Goal: Task Accomplishment & Management: Complete application form

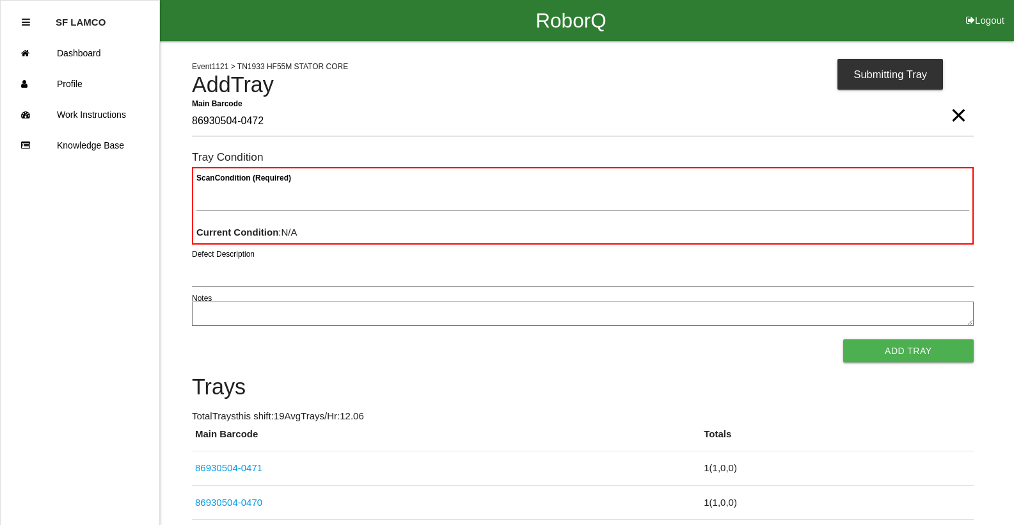
type Barcode "86930504-0472"
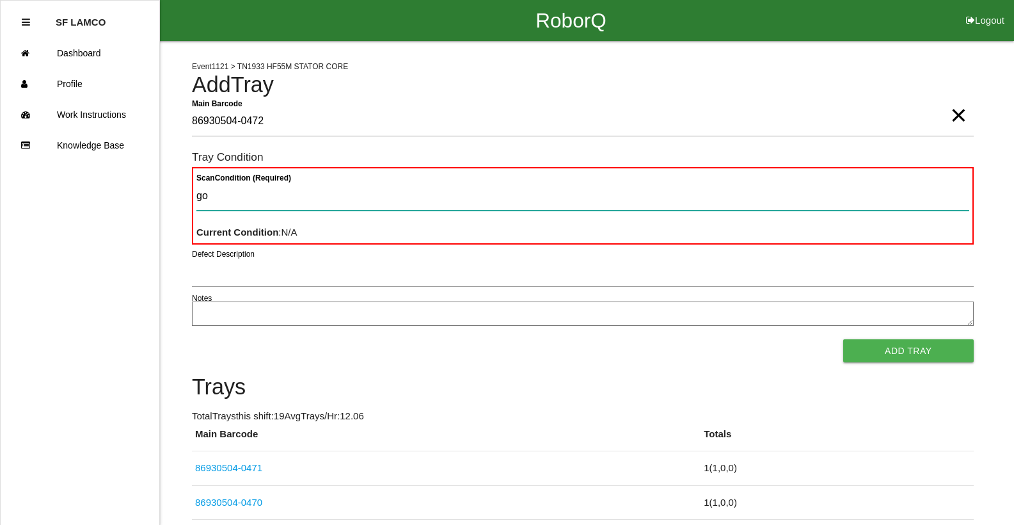
type Condition "goo"
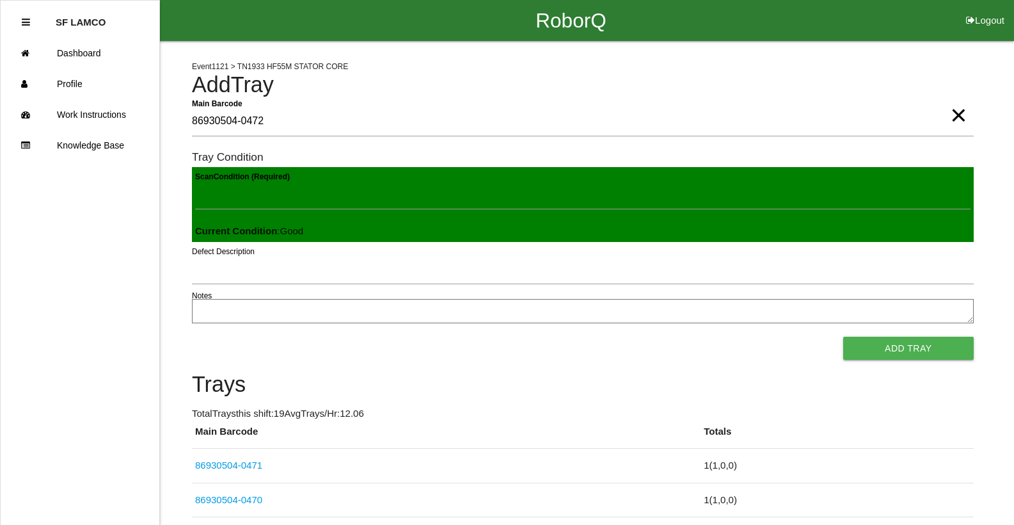
click at [844, 337] on button "Add Tray" at bounding box center [909, 348] width 131 height 23
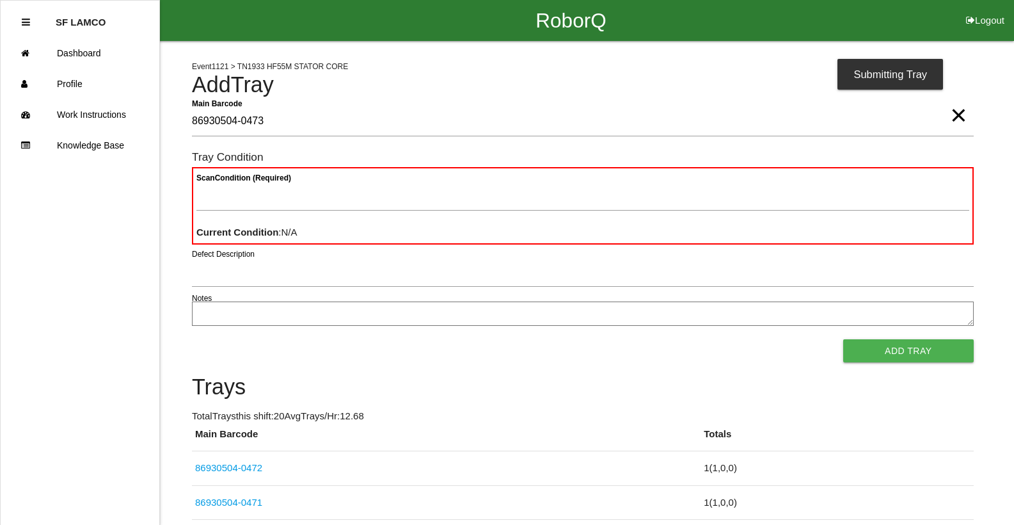
type Barcode "86930504-0473"
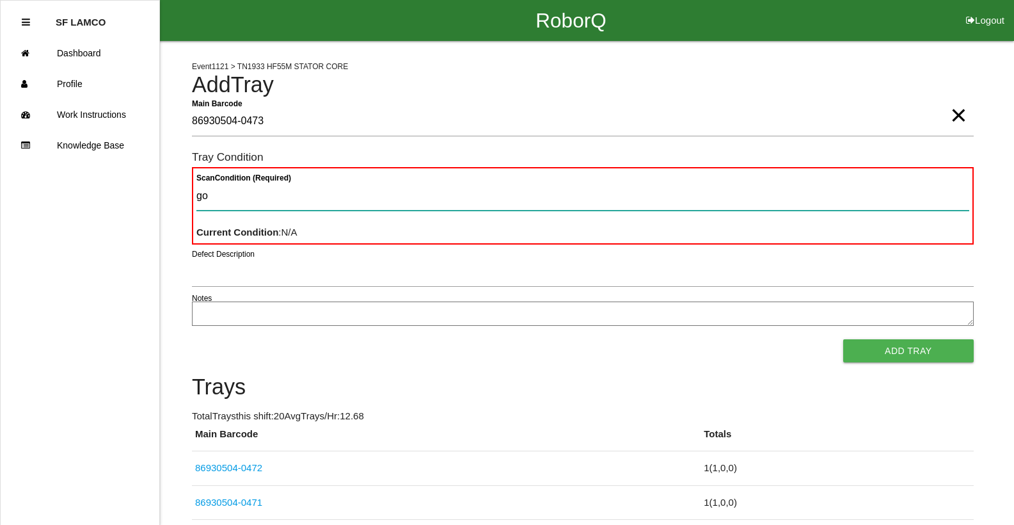
type Condition "goo"
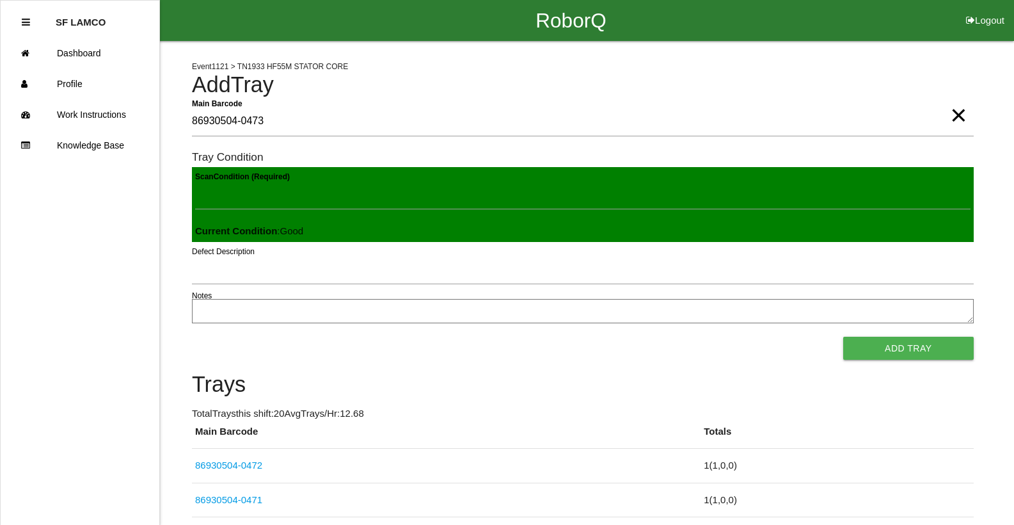
click at [844, 337] on button "Add Tray" at bounding box center [909, 348] width 131 height 23
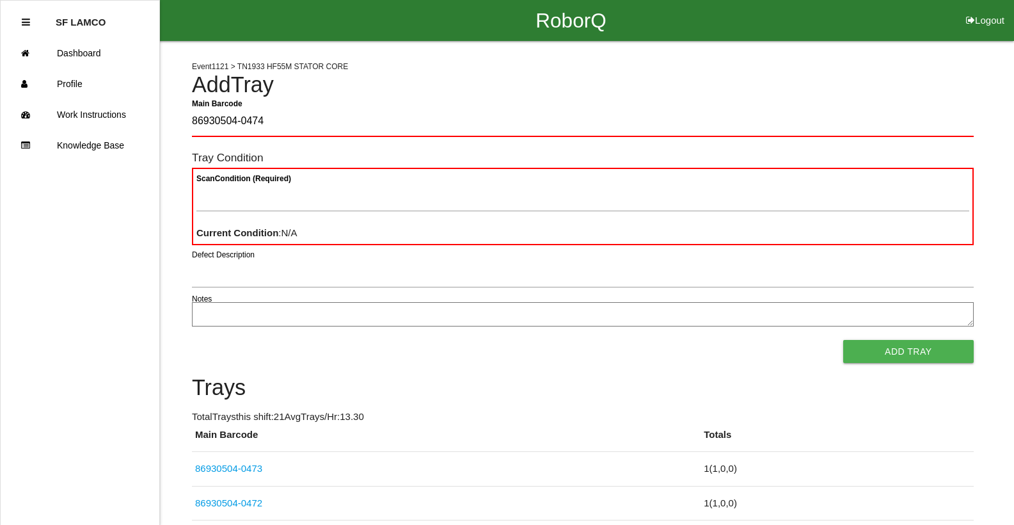
type Barcode "86930504-0474"
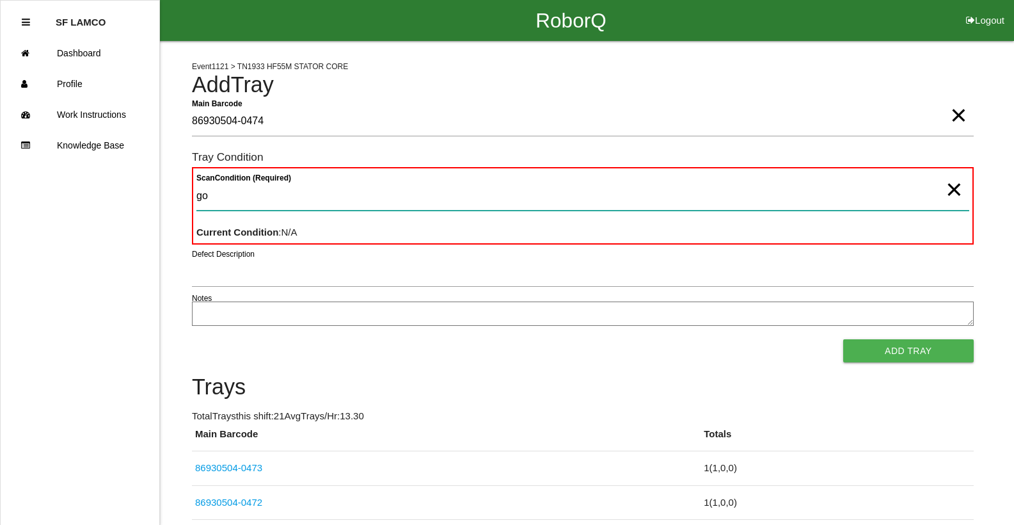
type Condition "goo"
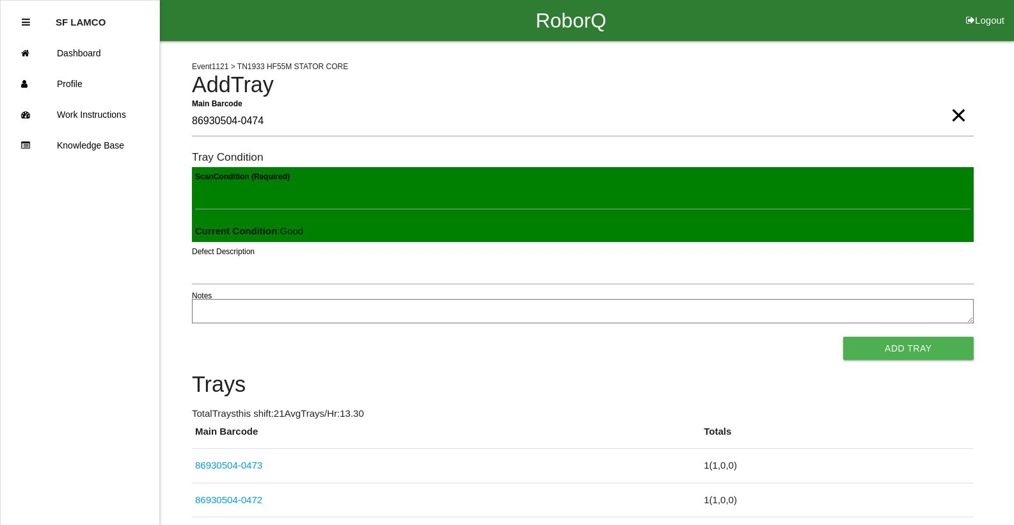
click at [844, 337] on button "Add Tray" at bounding box center [909, 348] width 131 height 23
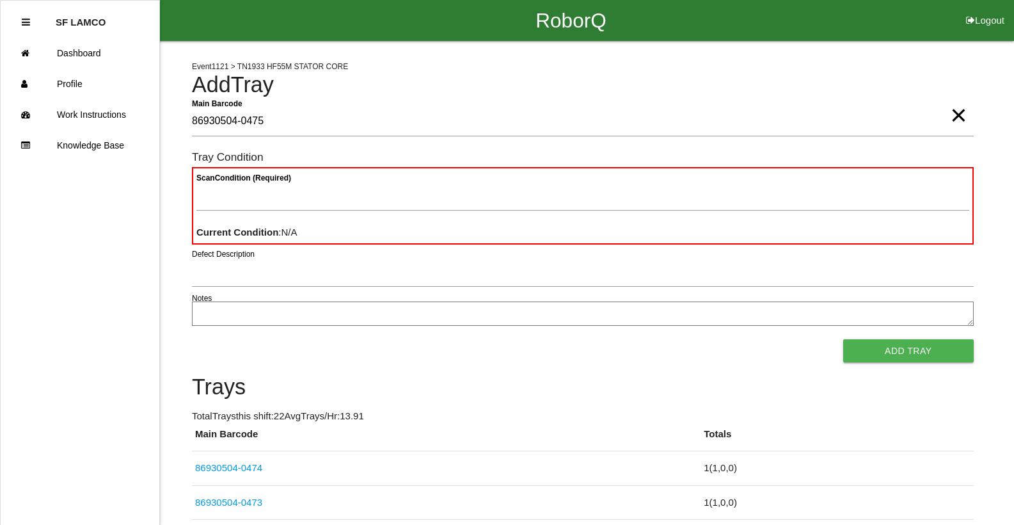
type Barcode "86930504-0475"
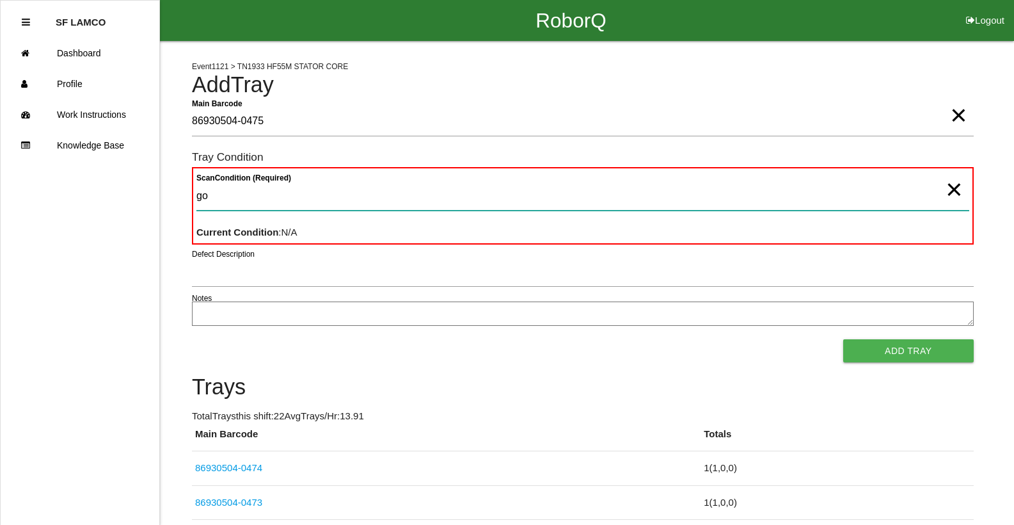
type Condition "goo"
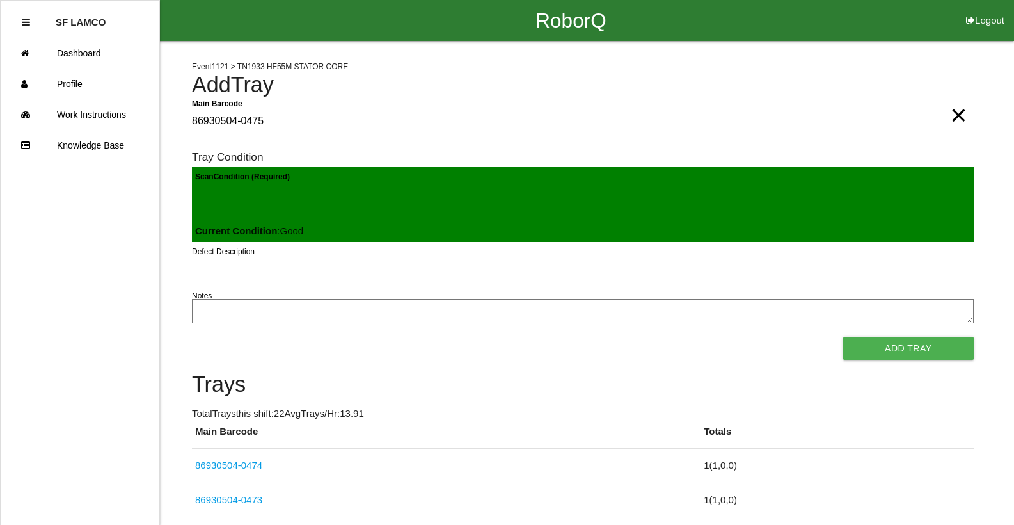
click at [844, 337] on button "Add Tray" at bounding box center [909, 348] width 131 height 23
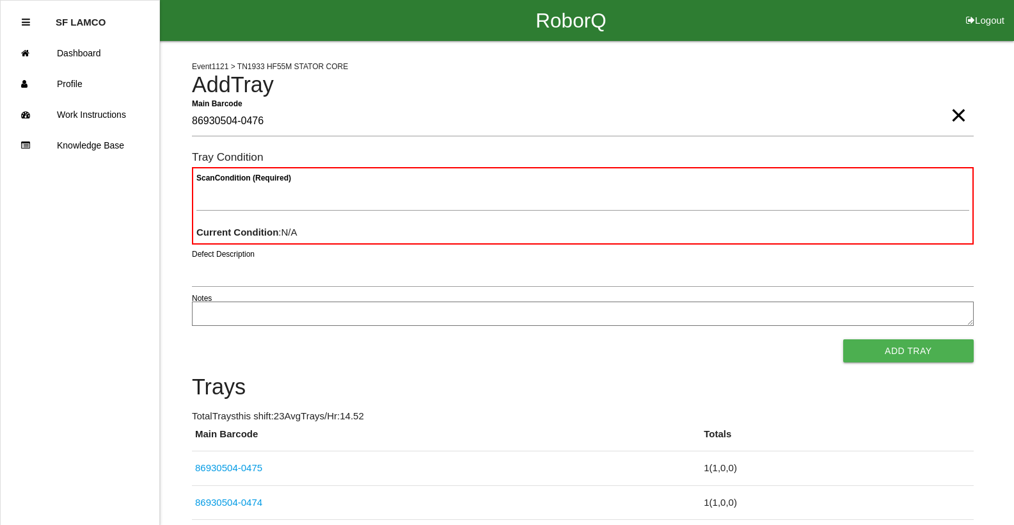
type Barcode "86930504-0476"
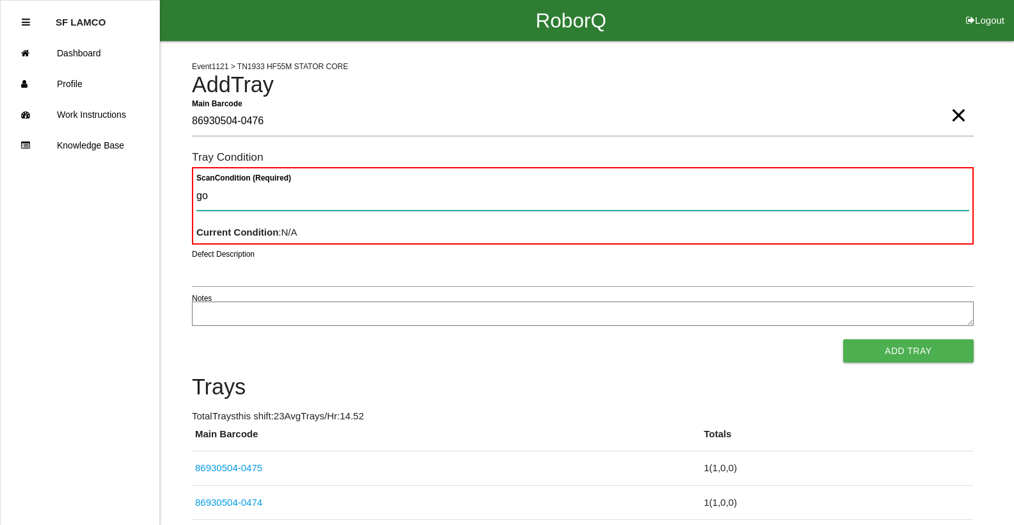
type Condition "goo"
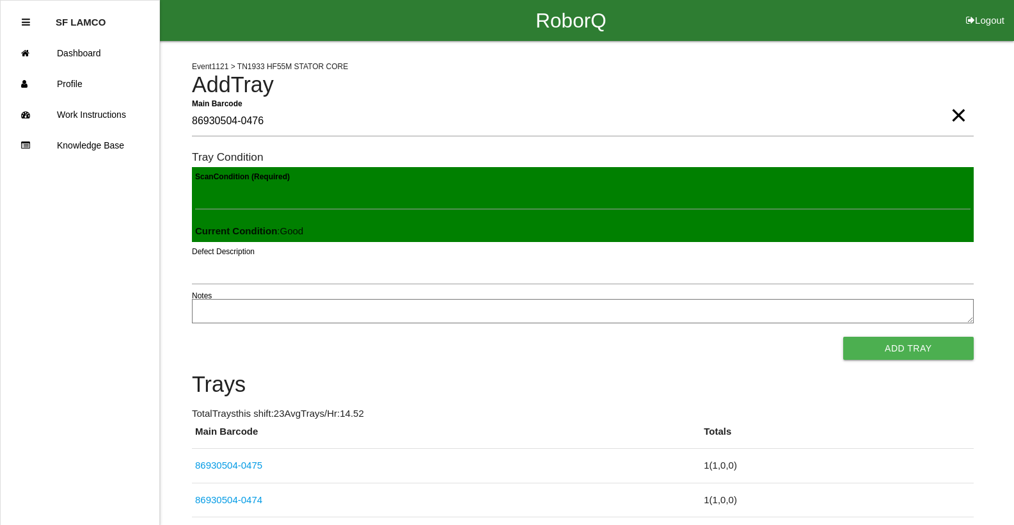
click at [844, 337] on button "Add Tray" at bounding box center [909, 348] width 131 height 23
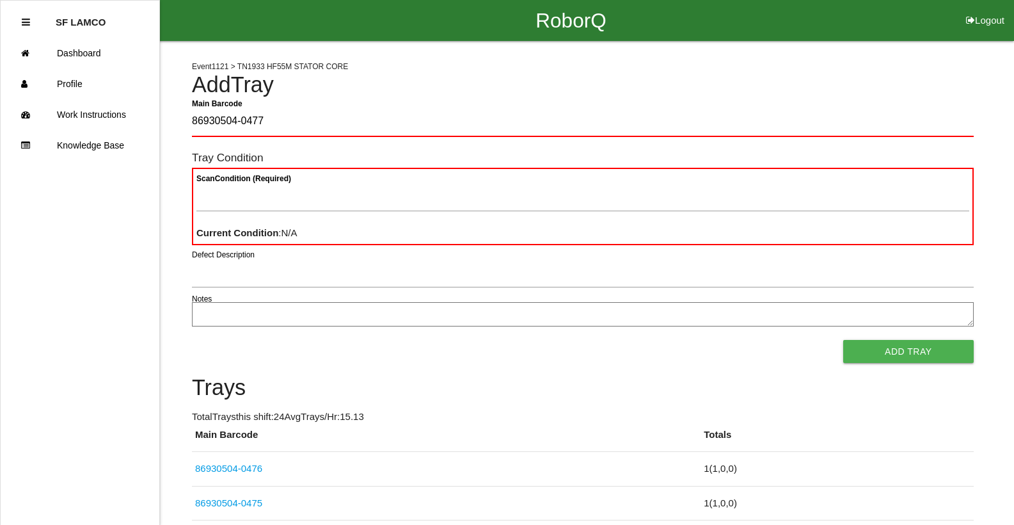
type Barcode "86930504-0477"
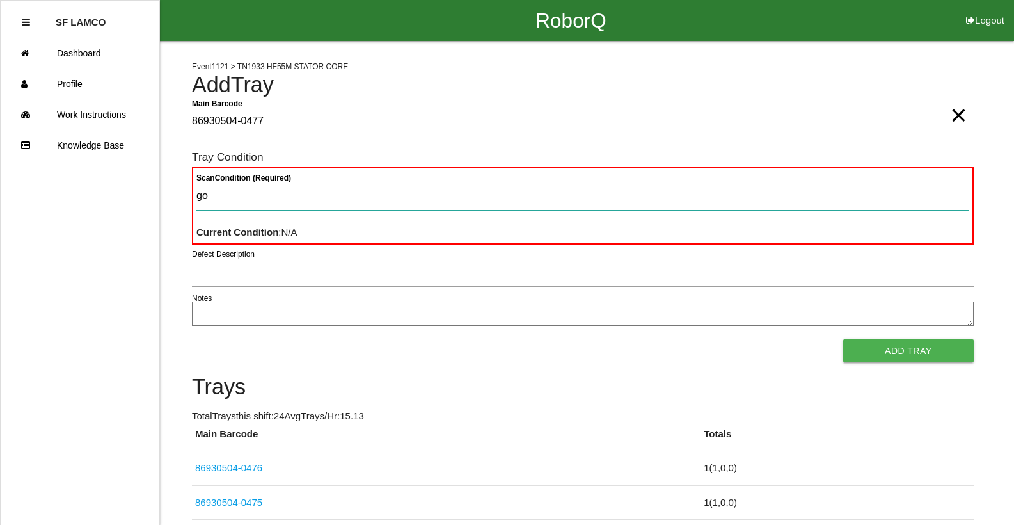
type Condition "goo"
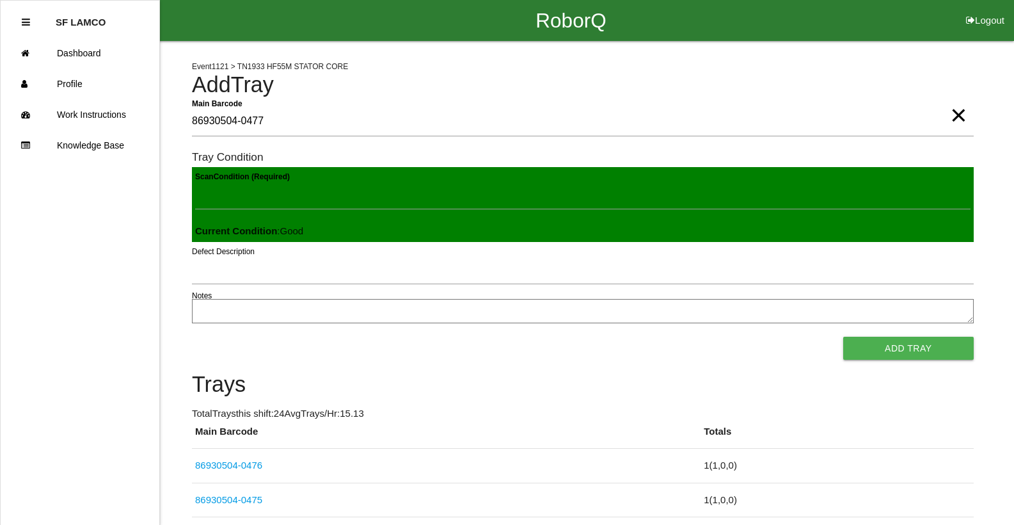
click at [844, 337] on button "Add Tray" at bounding box center [909, 348] width 131 height 23
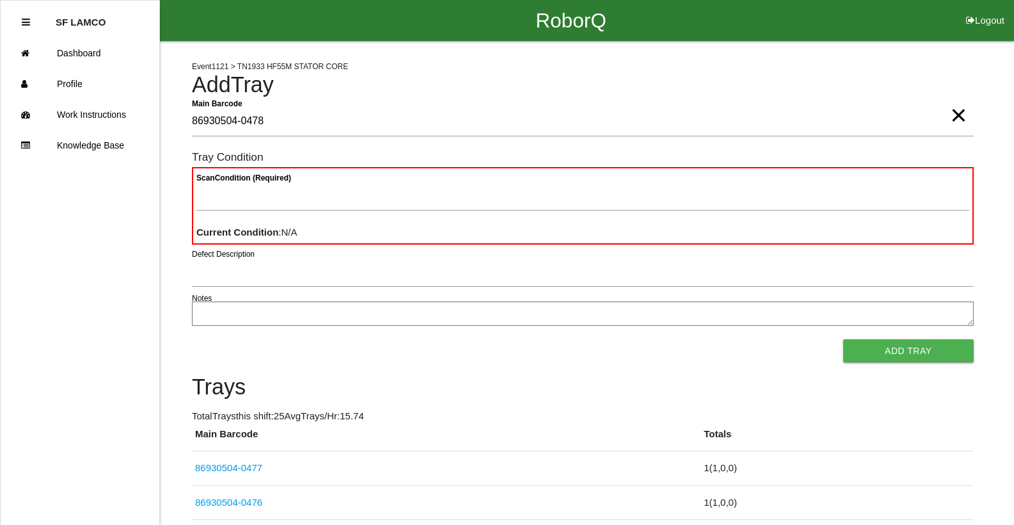
type Barcode "86930504-0478"
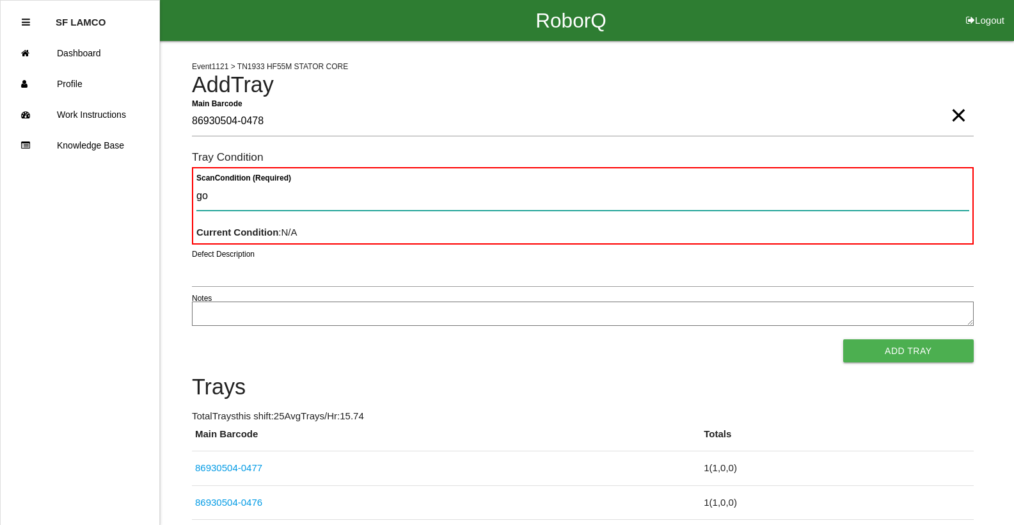
type Condition "goo"
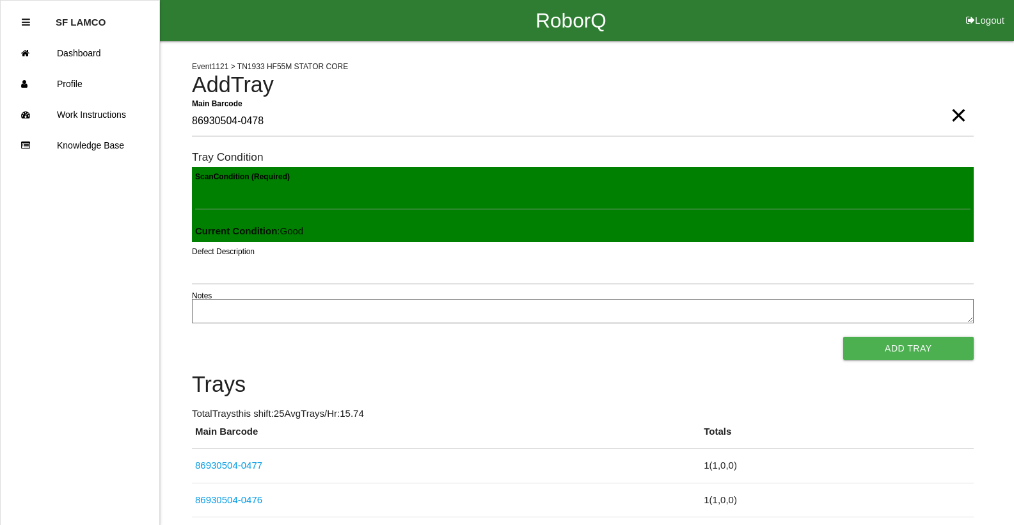
click at [844, 337] on button "Add Tray" at bounding box center [909, 348] width 131 height 23
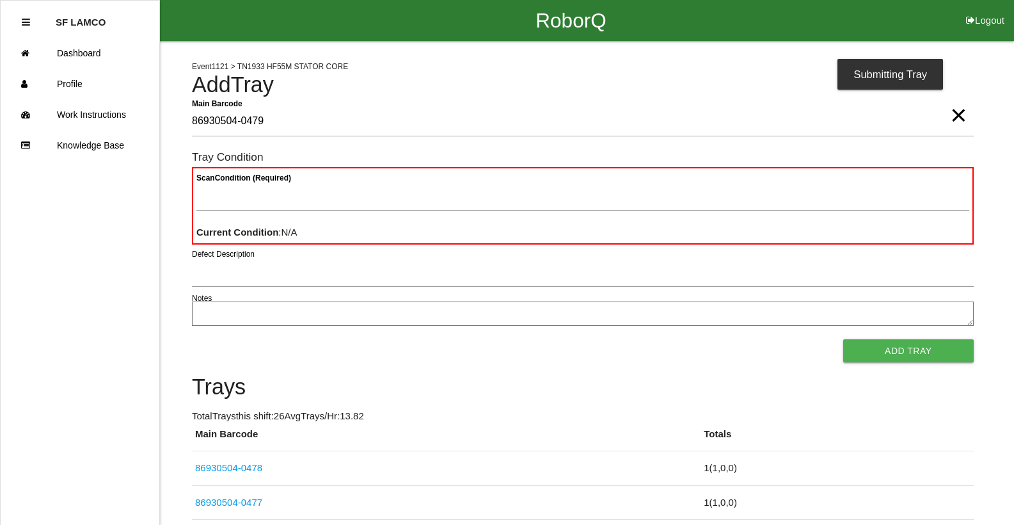
type Barcode "86930504-0479"
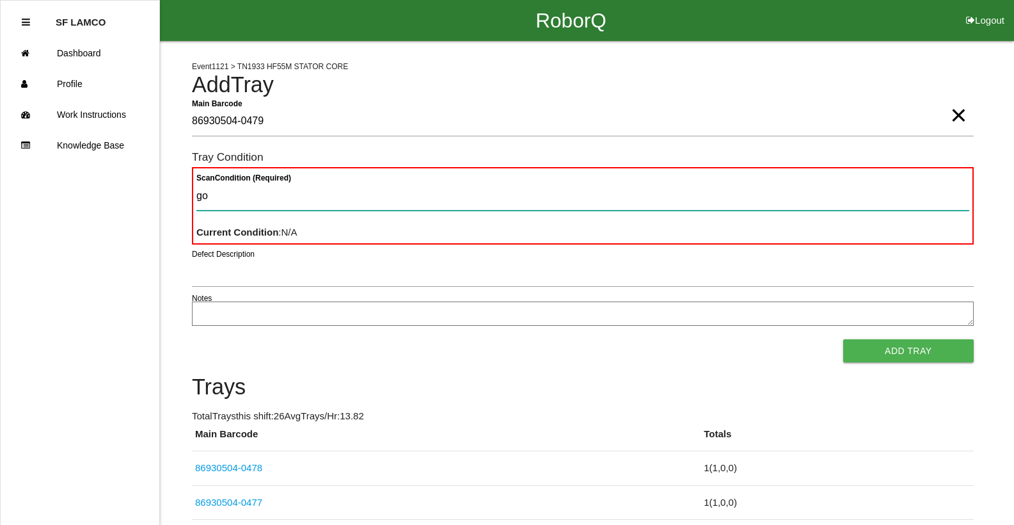
type Condition "goo"
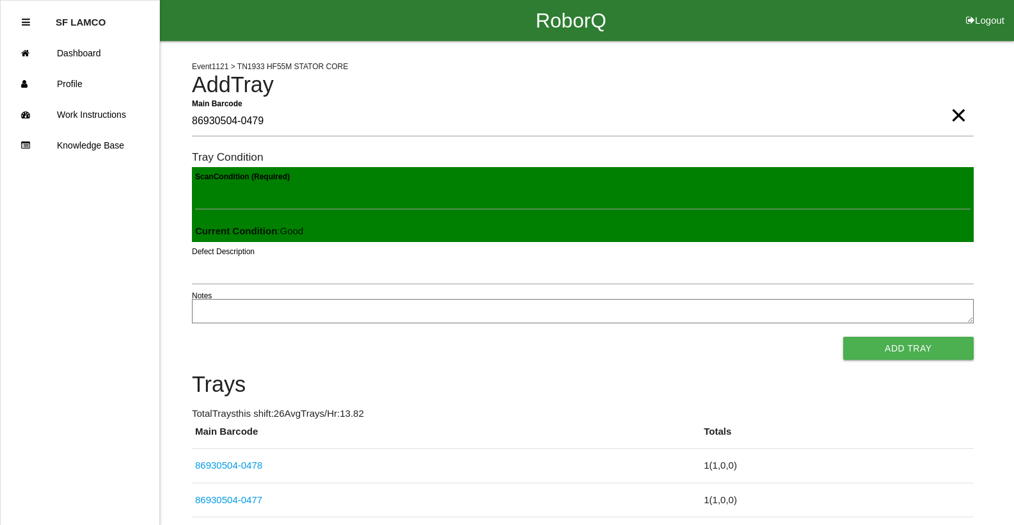
click at [844, 337] on button "Add Tray" at bounding box center [909, 348] width 131 height 23
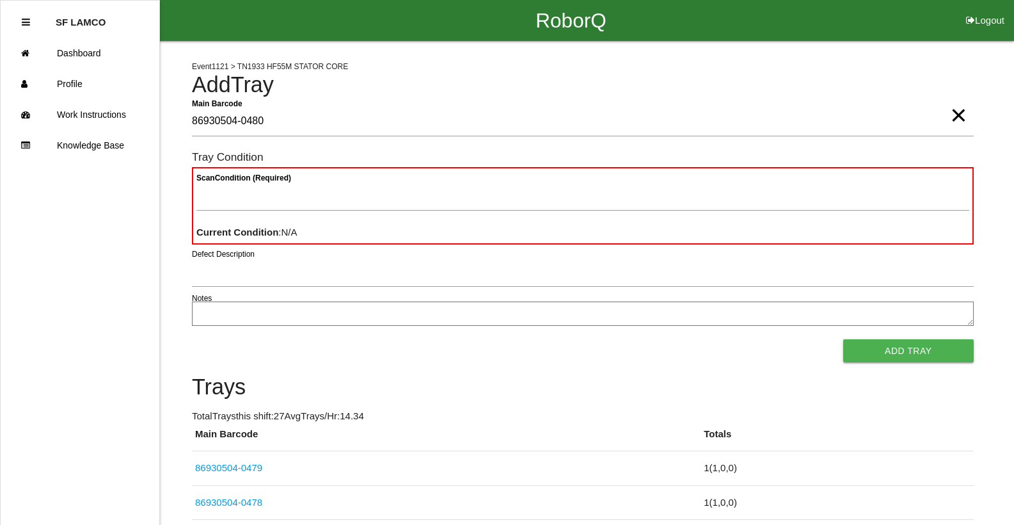
type Barcode "86930504-0480"
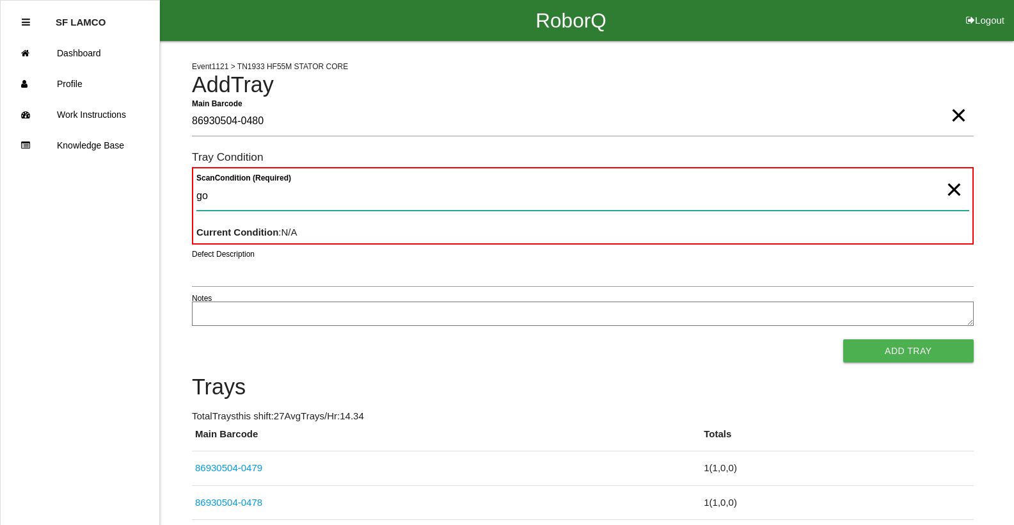
type Condition "goo"
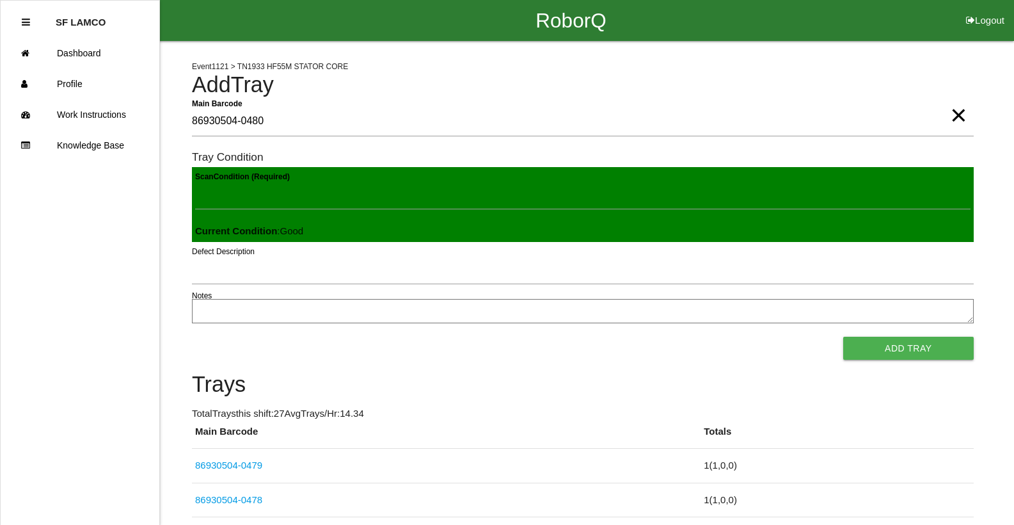
click at [844, 337] on button "Add Tray" at bounding box center [909, 348] width 131 height 23
